Goal: Information Seeking & Learning: Learn about a topic

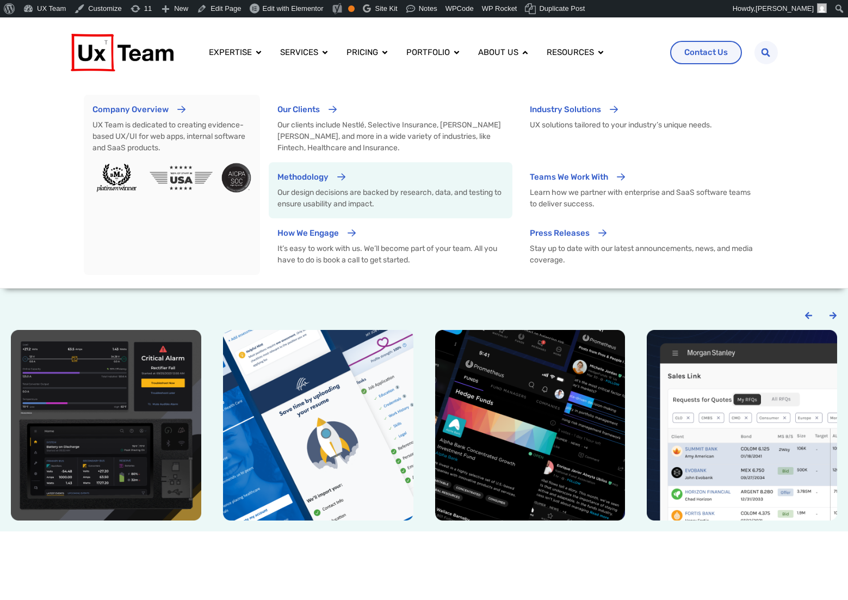
click at [323, 192] on p "Our design decisions are backed by research, data, and testing to ensure usabil…" at bounding box center [391, 198] width 226 height 23
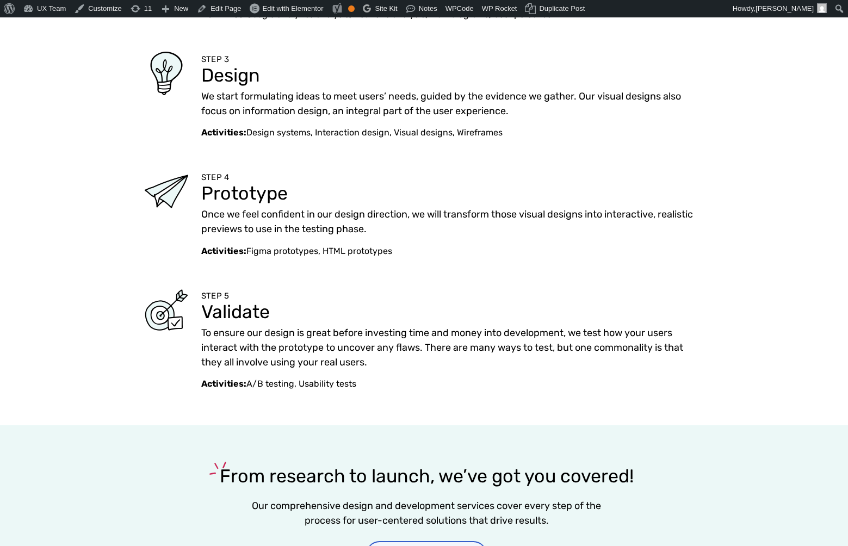
scroll to position [537, 0]
